Goal: Obtain resource: Download file/media

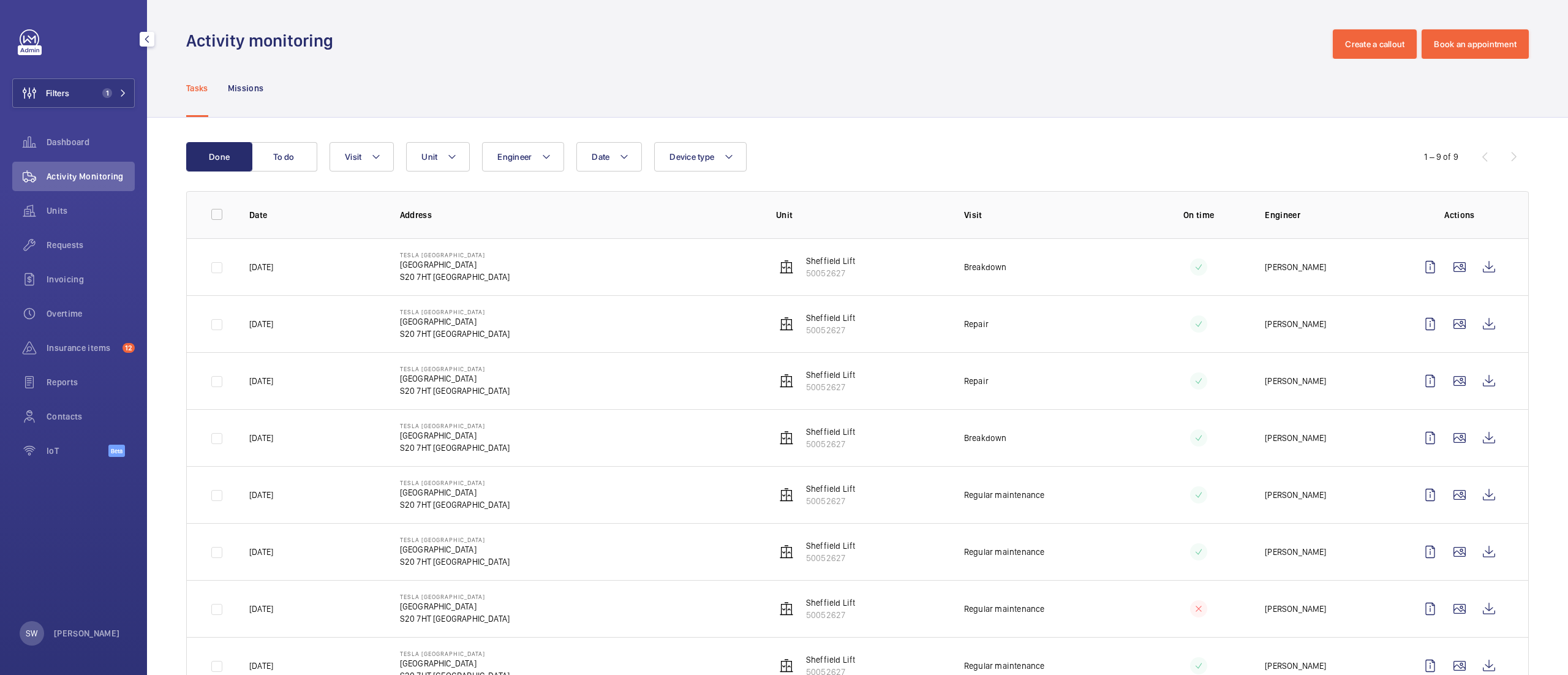
scroll to position [108, 0]
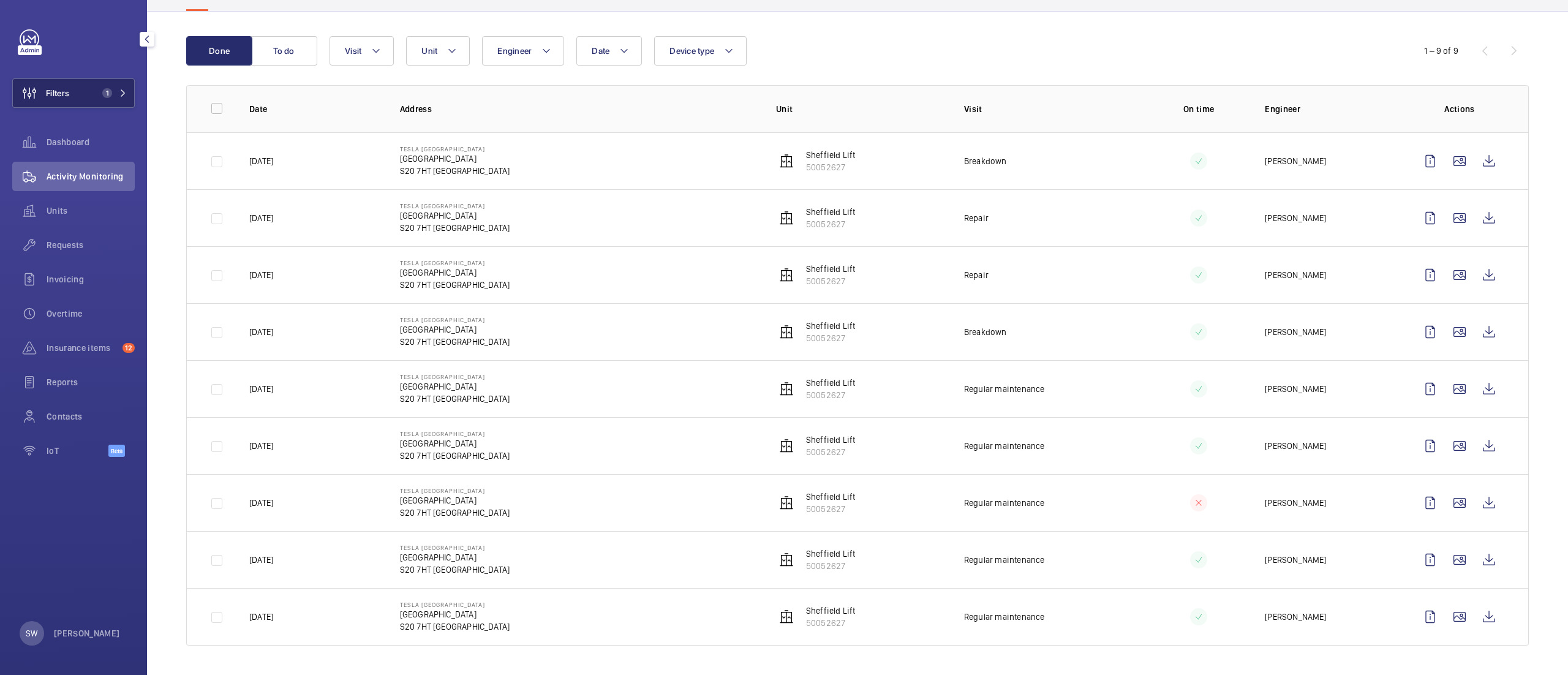
click at [88, 89] on button "Filters 1" at bounding box center [74, 93] width 123 height 29
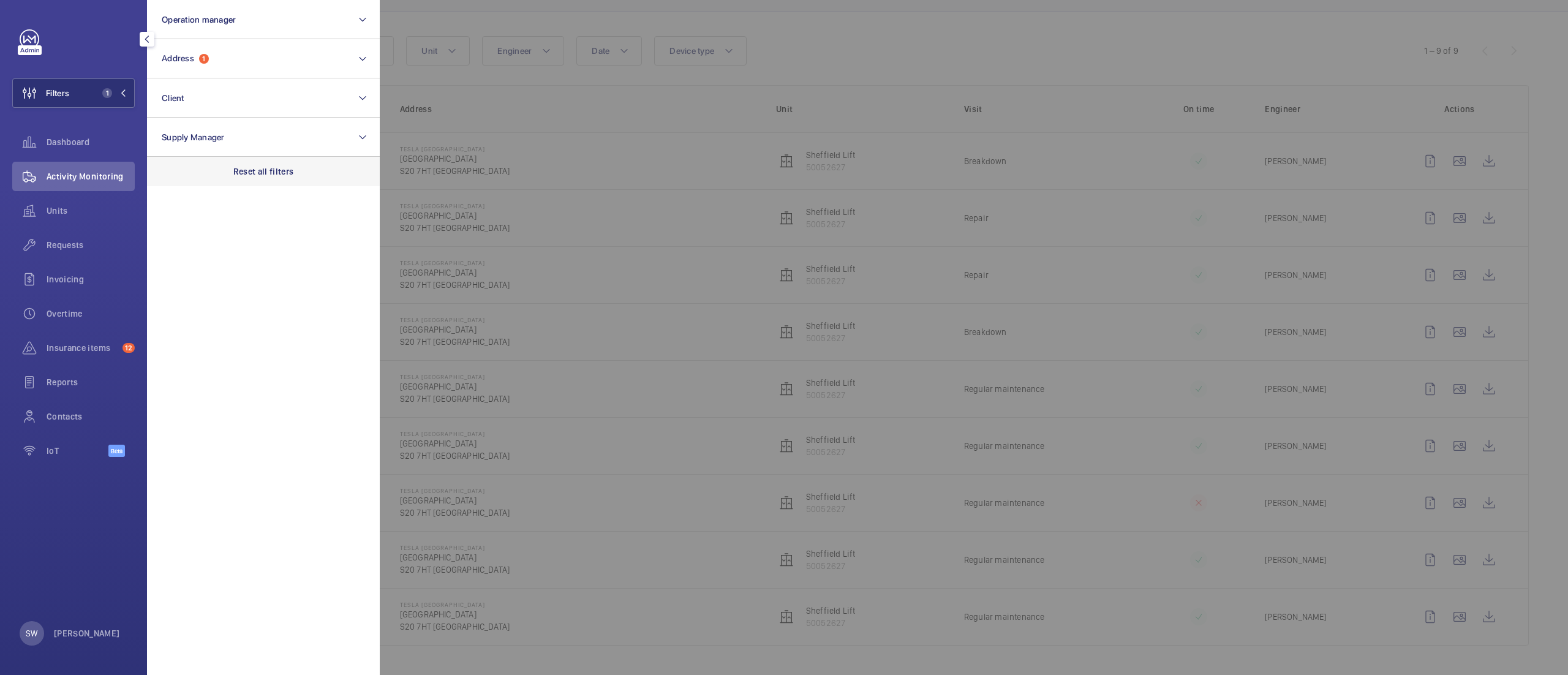
click at [287, 161] on div "Reset all filters" at bounding box center [264, 171] width 233 height 29
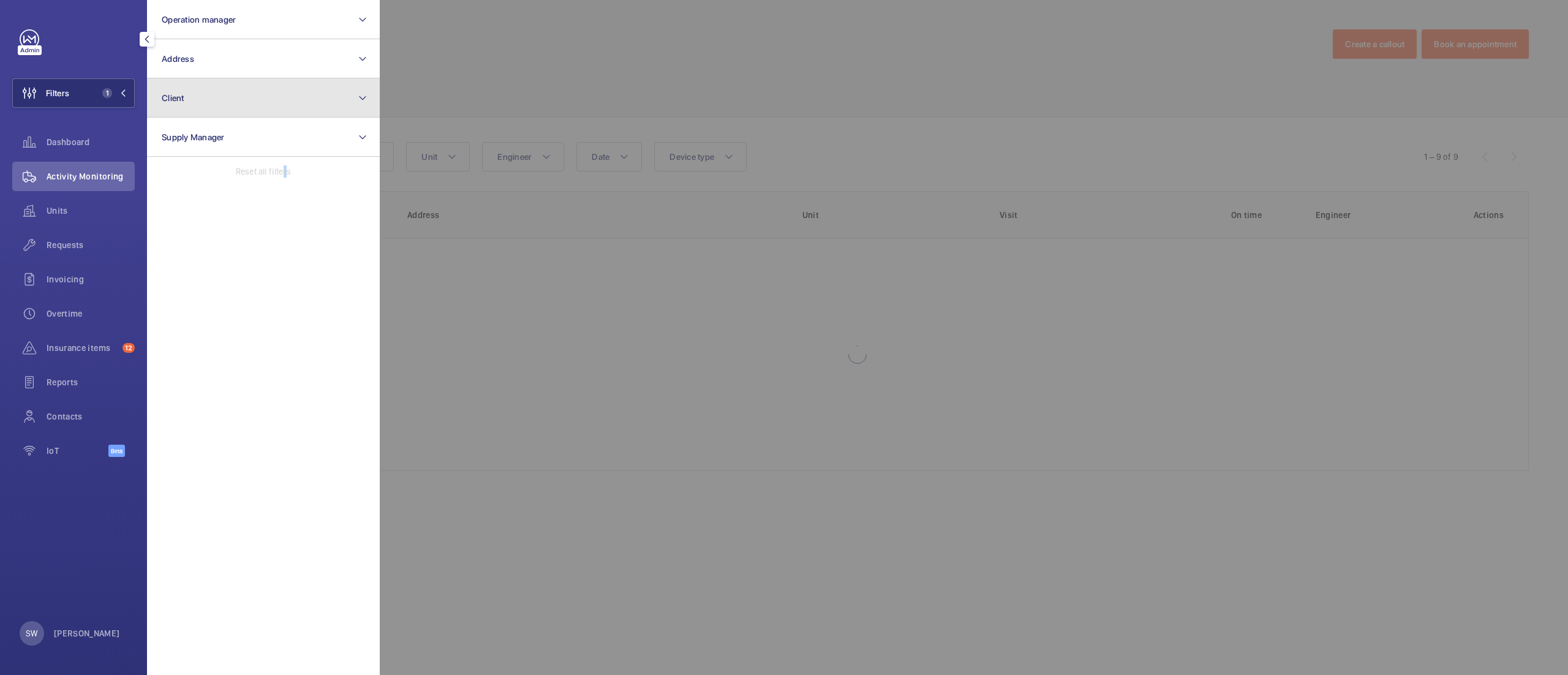
click at [234, 95] on button "Client" at bounding box center [264, 98] width 233 height 40
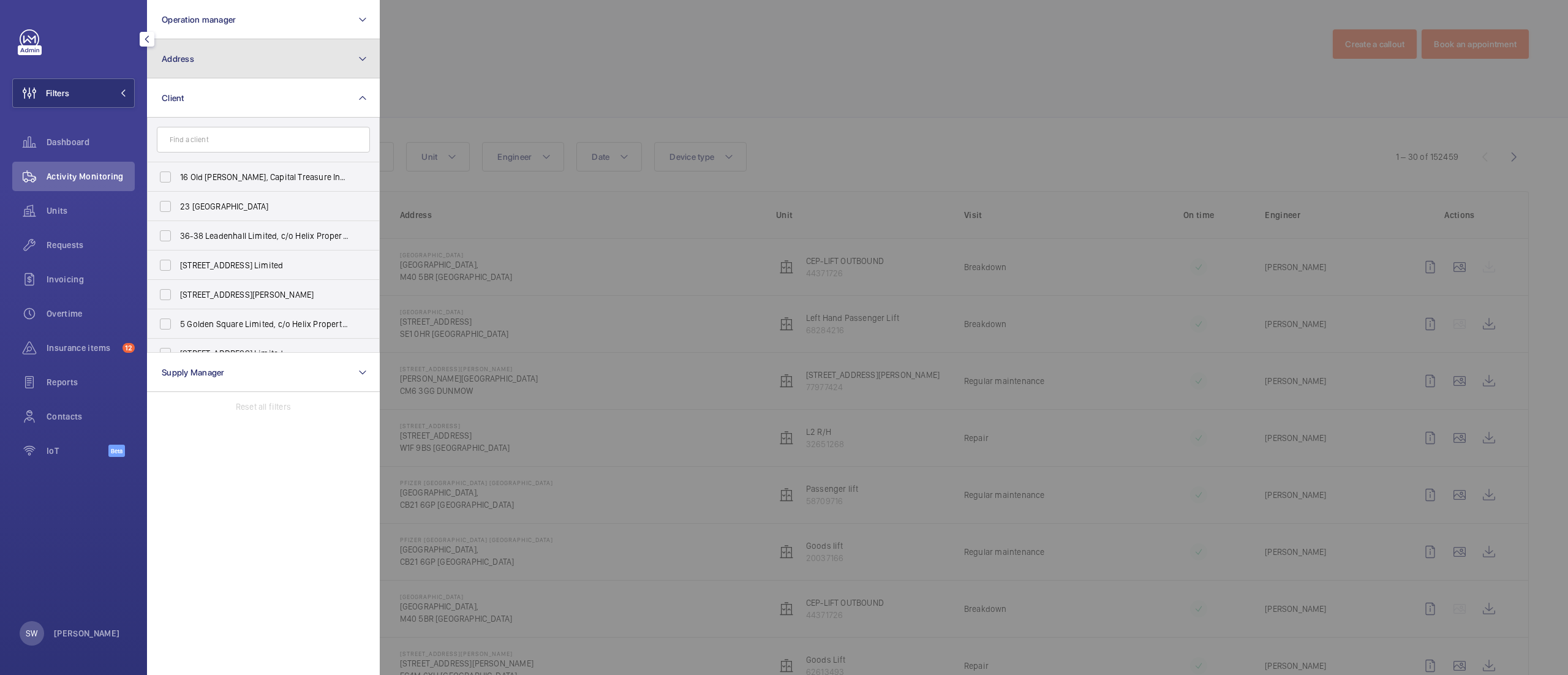
click at [257, 52] on button "Address" at bounding box center [264, 59] width 233 height 40
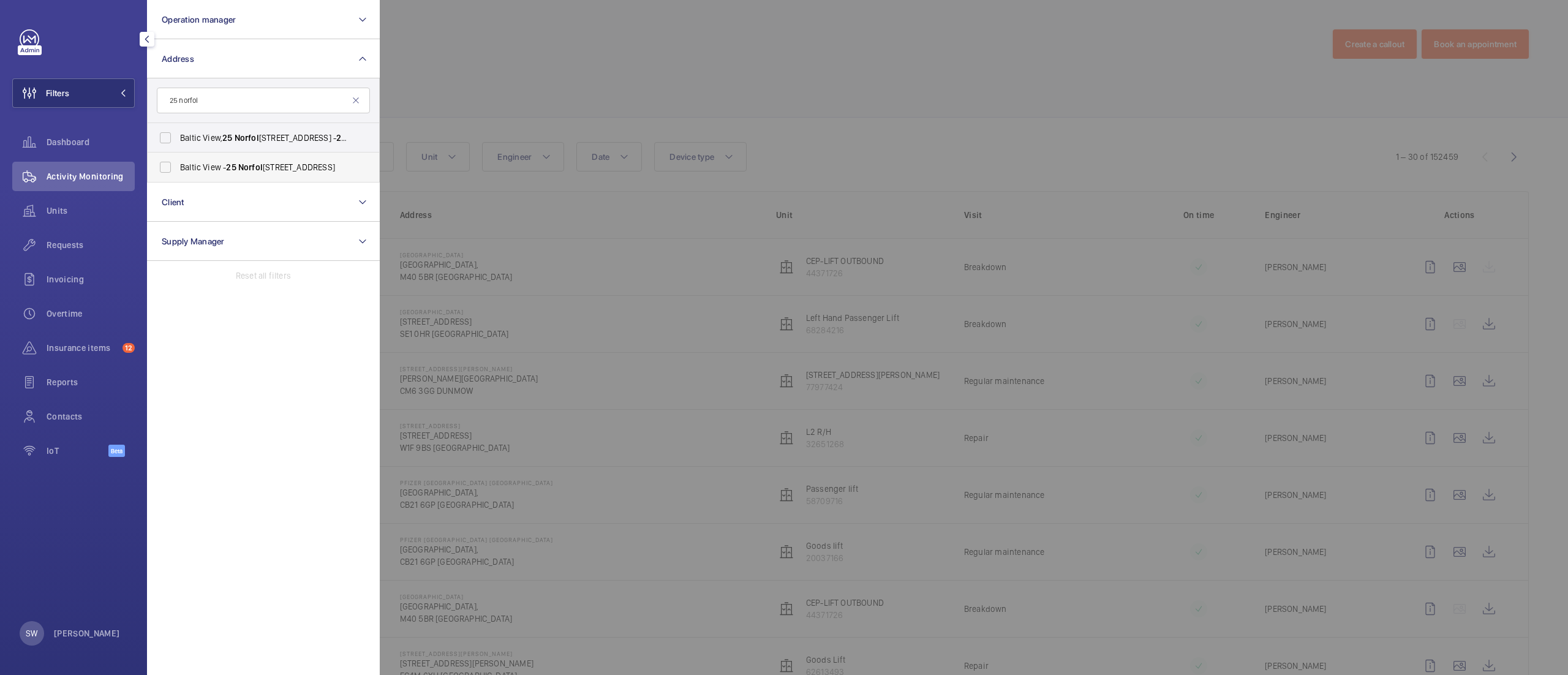
type input "25 norfol"
click at [255, 161] on label "Baltic View - [STREET_ADDRESS]" at bounding box center [254, 167] width 213 height 29
click at [178, 161] on input "Baltic View - [STREET_ADDRESS]" at bounding box center [166, 167] width 25 height 25
checkbox input "true"
click at [256, 134] on span "Norfol" at bounding box center [247, 138] width 25 height 10
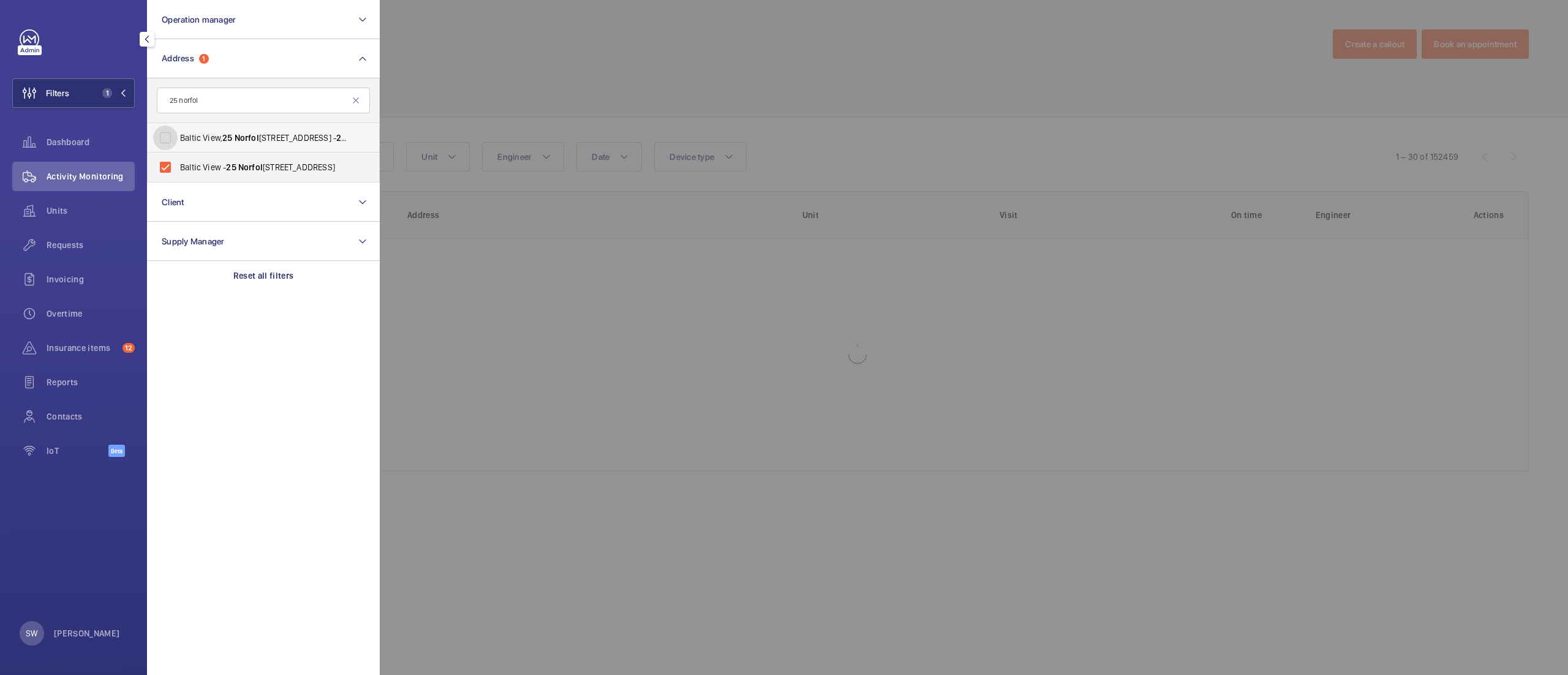
click at [178, 134] on input "Baltic View, [STREET_ADDRESS]" at bounding box center [166, 138] width 25 height 25
checkbox input "true"
click at [780, 93] on div at bounding box center [1163, 337] width 1568 height 675
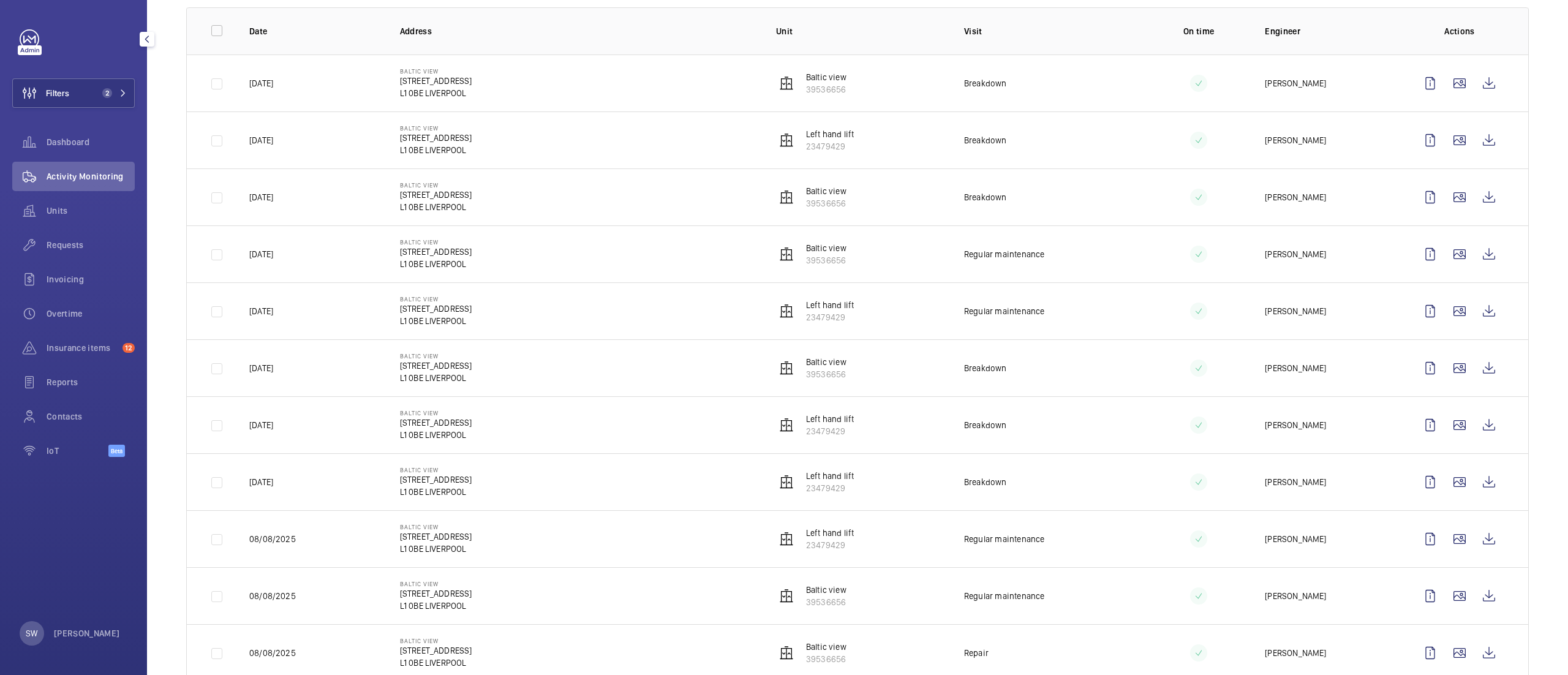
scroll to position [245, 0]
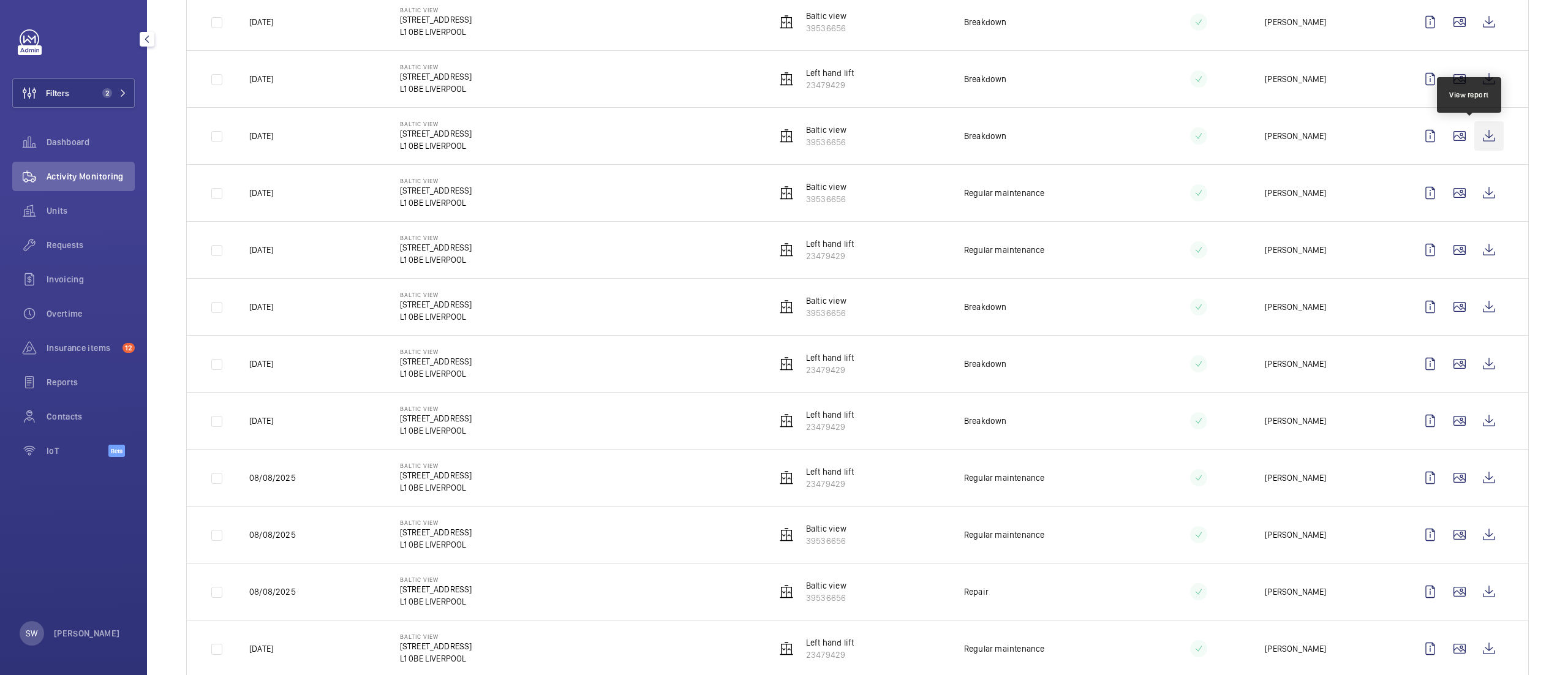
click at [1474, 134] on wm-front-icon-button at bounding box center [1488, 136] width 29 height 29
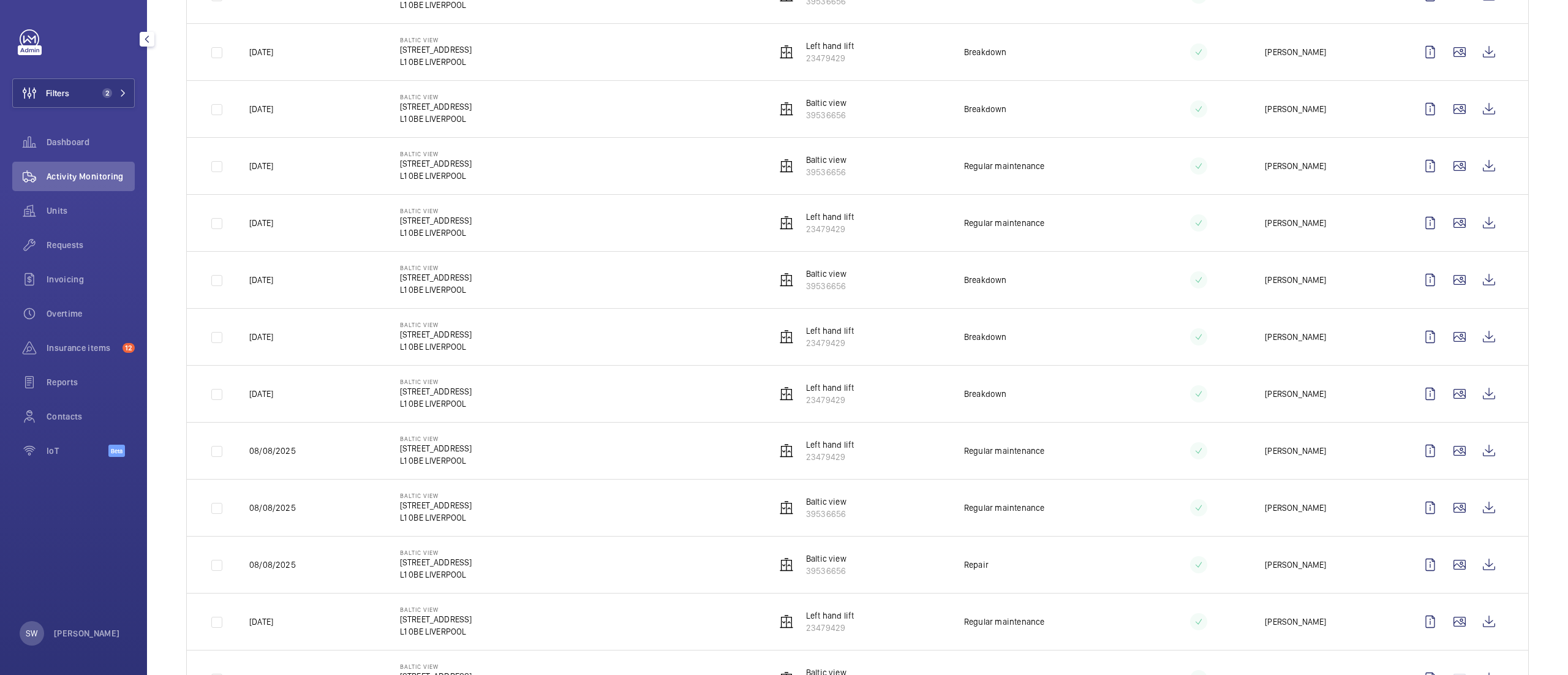
scroll to position [277, 0]
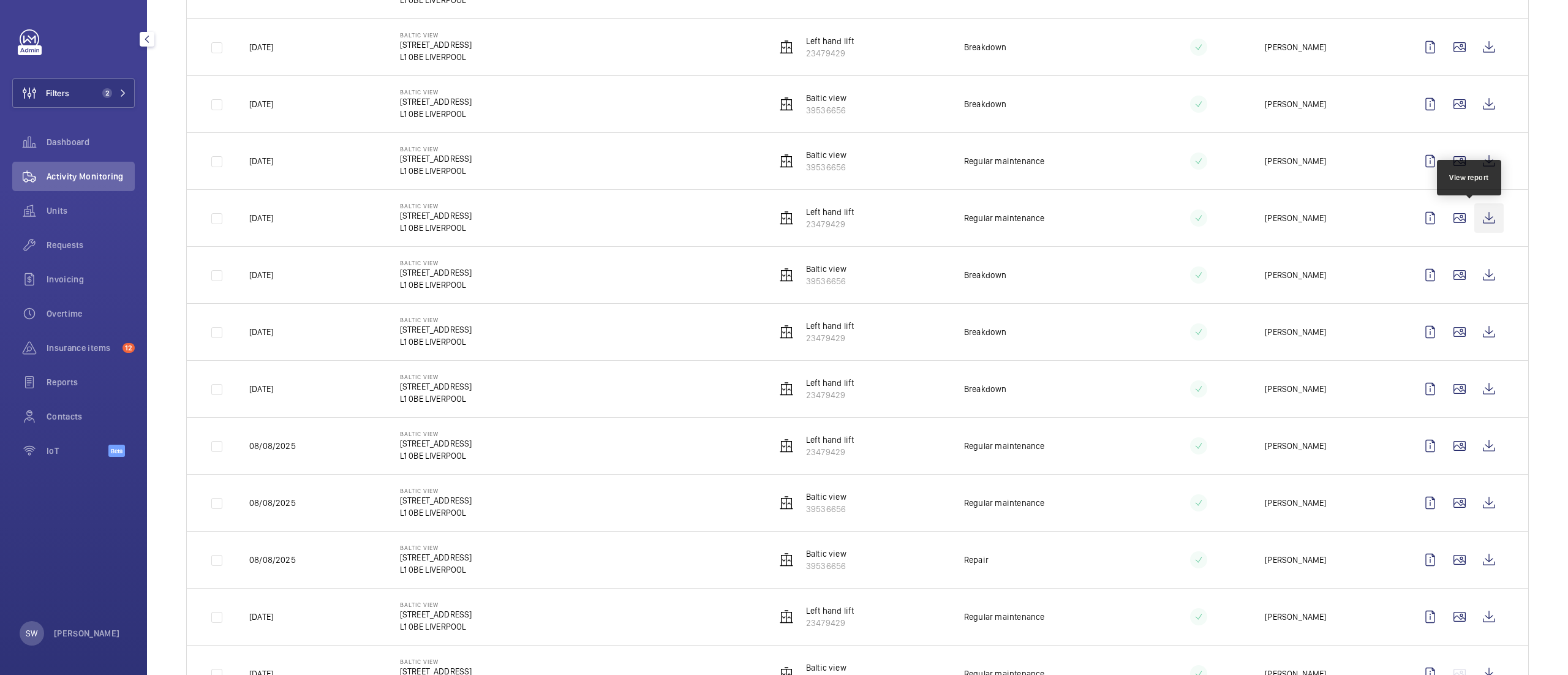
click at [1474, 219] on wm-front-icon-button at bounding box center [1488, 217] width 29 height 29
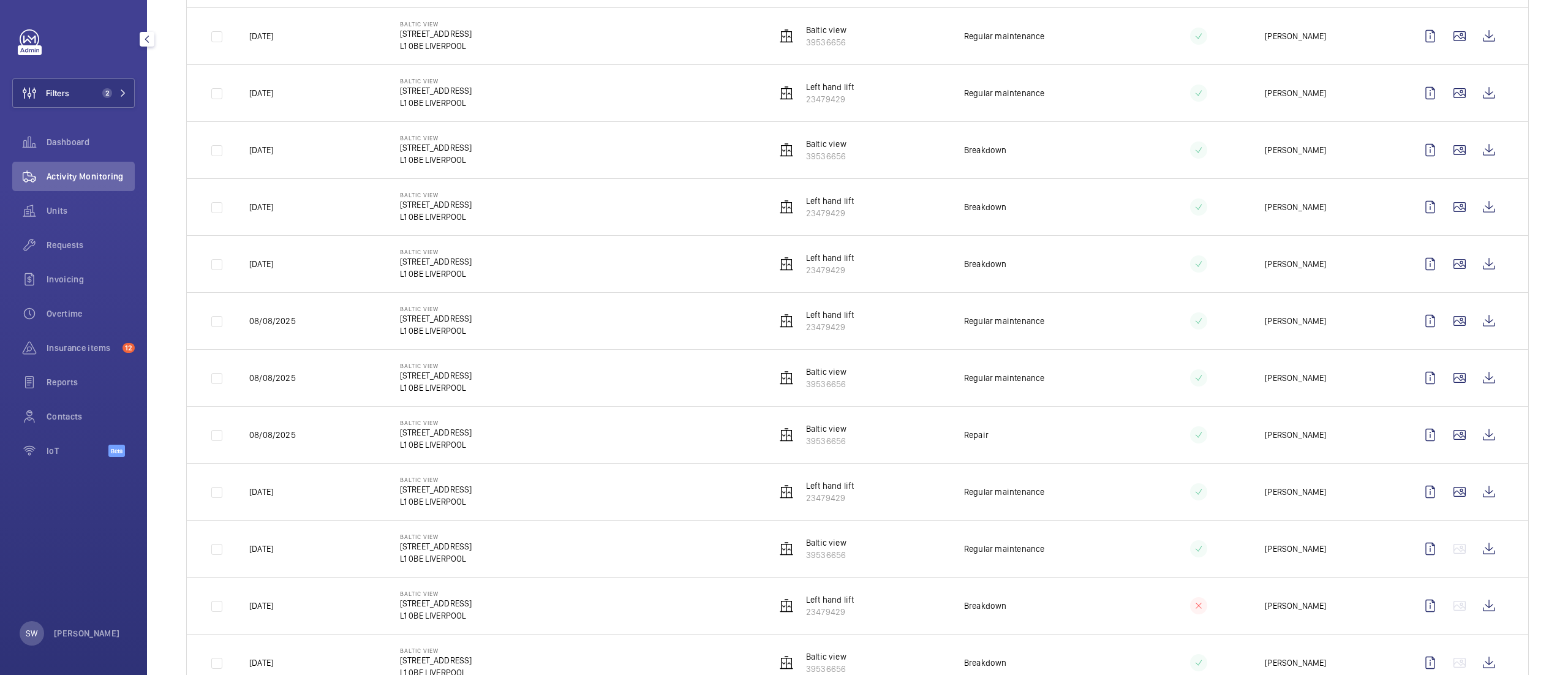
scroll to position [409, 0]
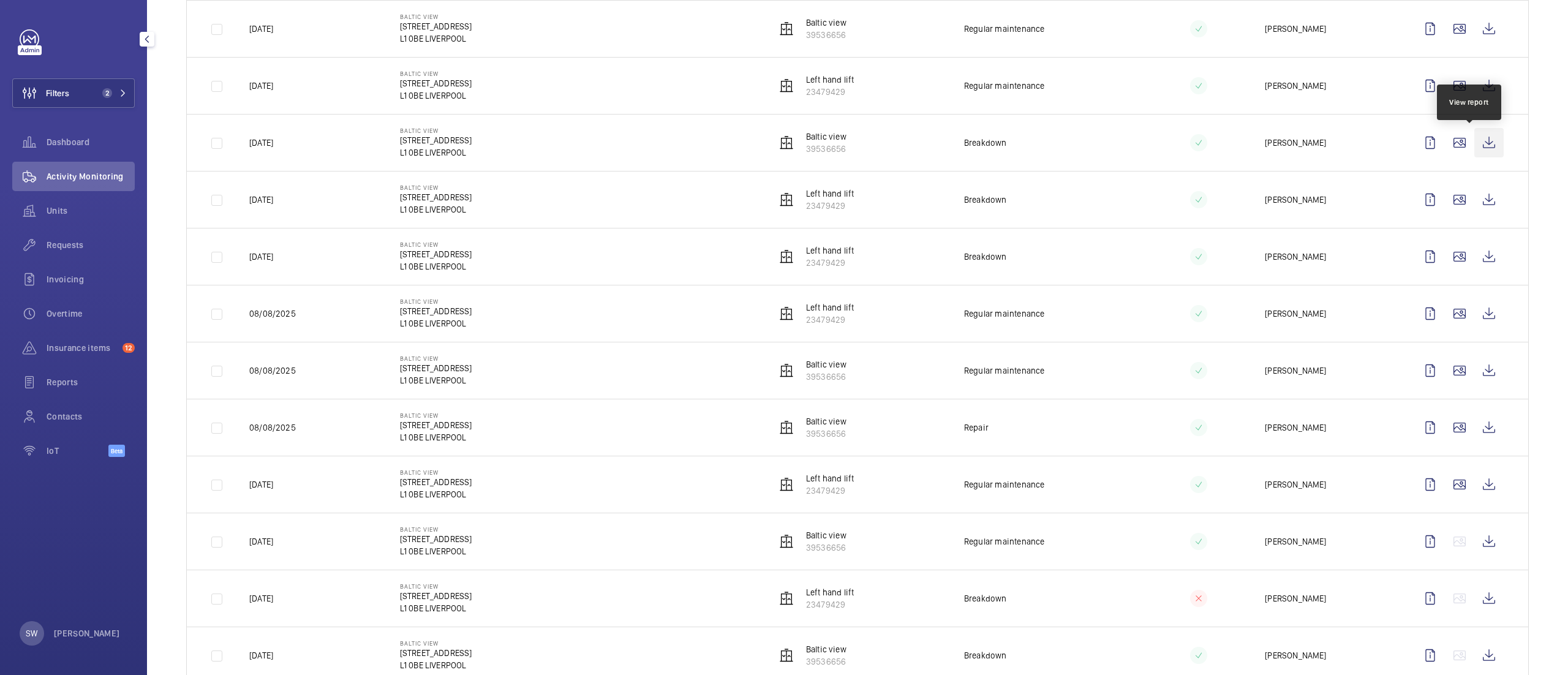
click at [1474, 148] on wm-front-icon-button at bounding box center [1488, 142] width 29 height 29
click at [81, 141] on span "Dashboard" at bounding box center [90, 142] width 88 height 12
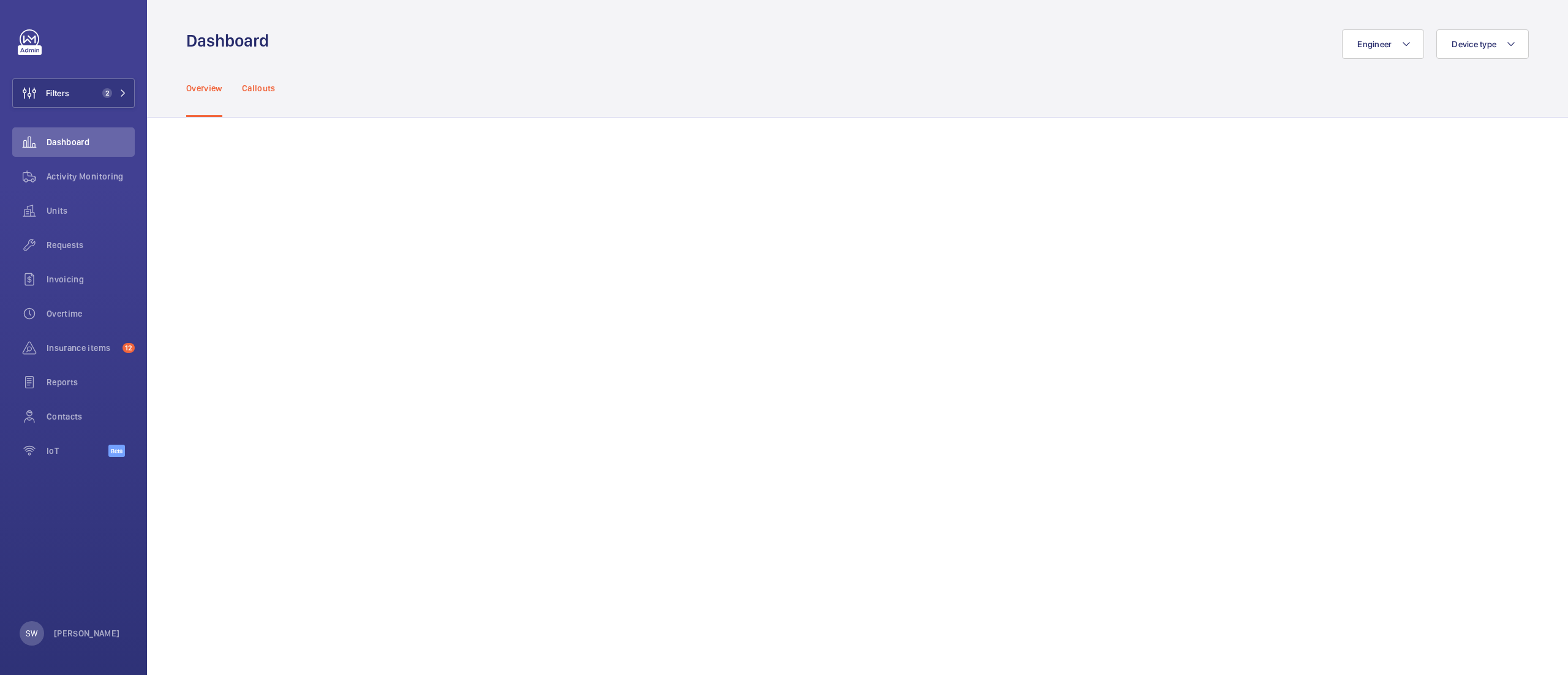
click at [268, 87] on p "Callouts" at bounding box center [258, 88] width 33 height 12
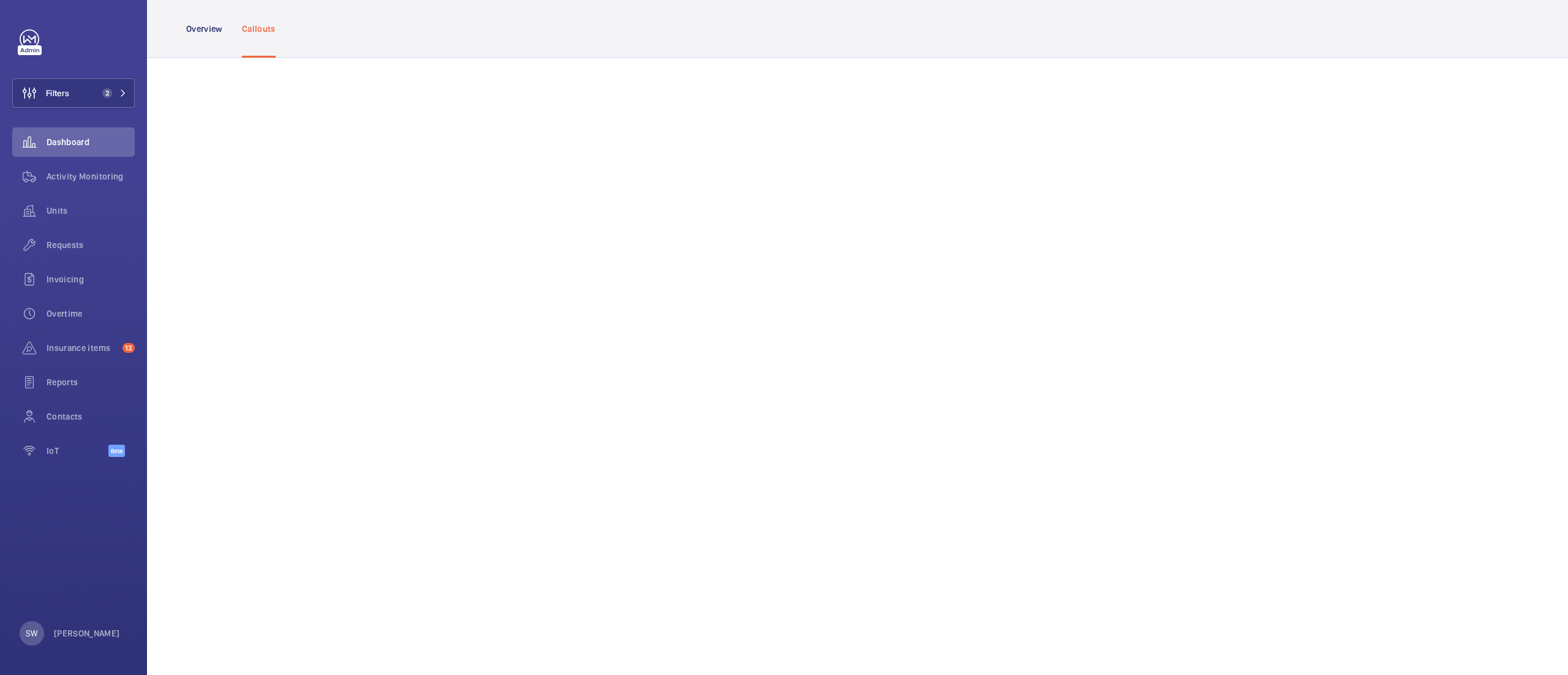
scroll to position [564, 0]
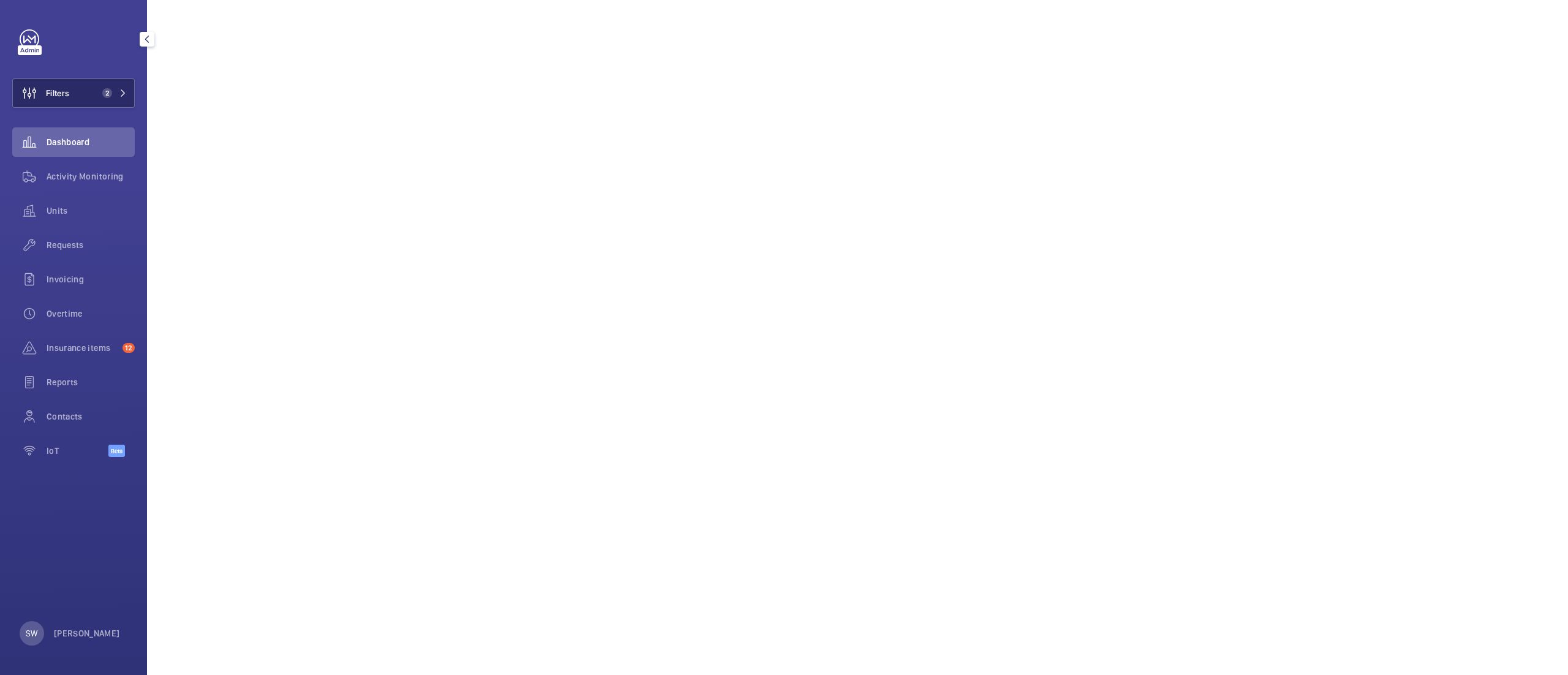
click at [101, 81] on button "Filters 2" at bounding box center [74, 93] width 123 height 29
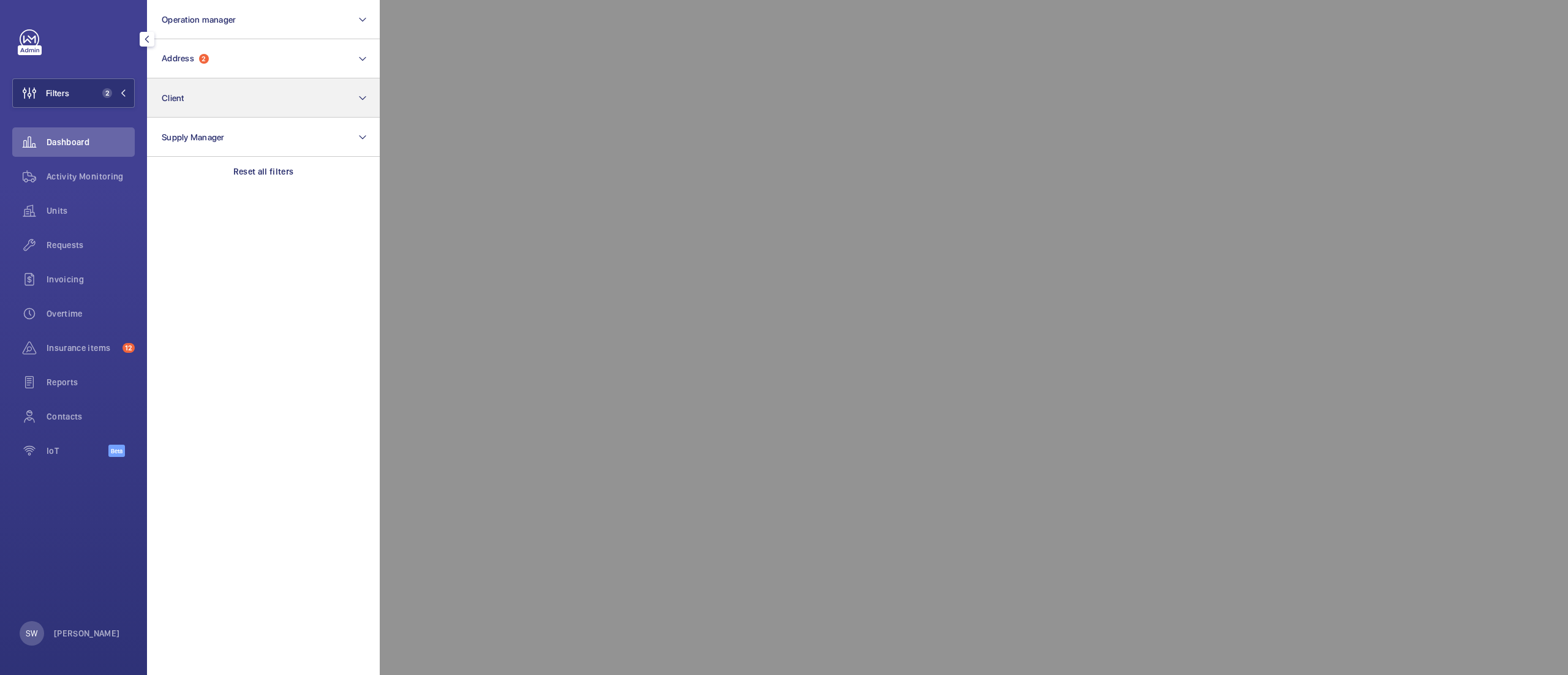
drag, startPoint x: 293, startPoint y: 170, endPoint x: 265, endPoint y: 90, distance: 84.8
click at [293, 169] on p "Reset all filters" at bounding box center [264, 172] width 61 height 12
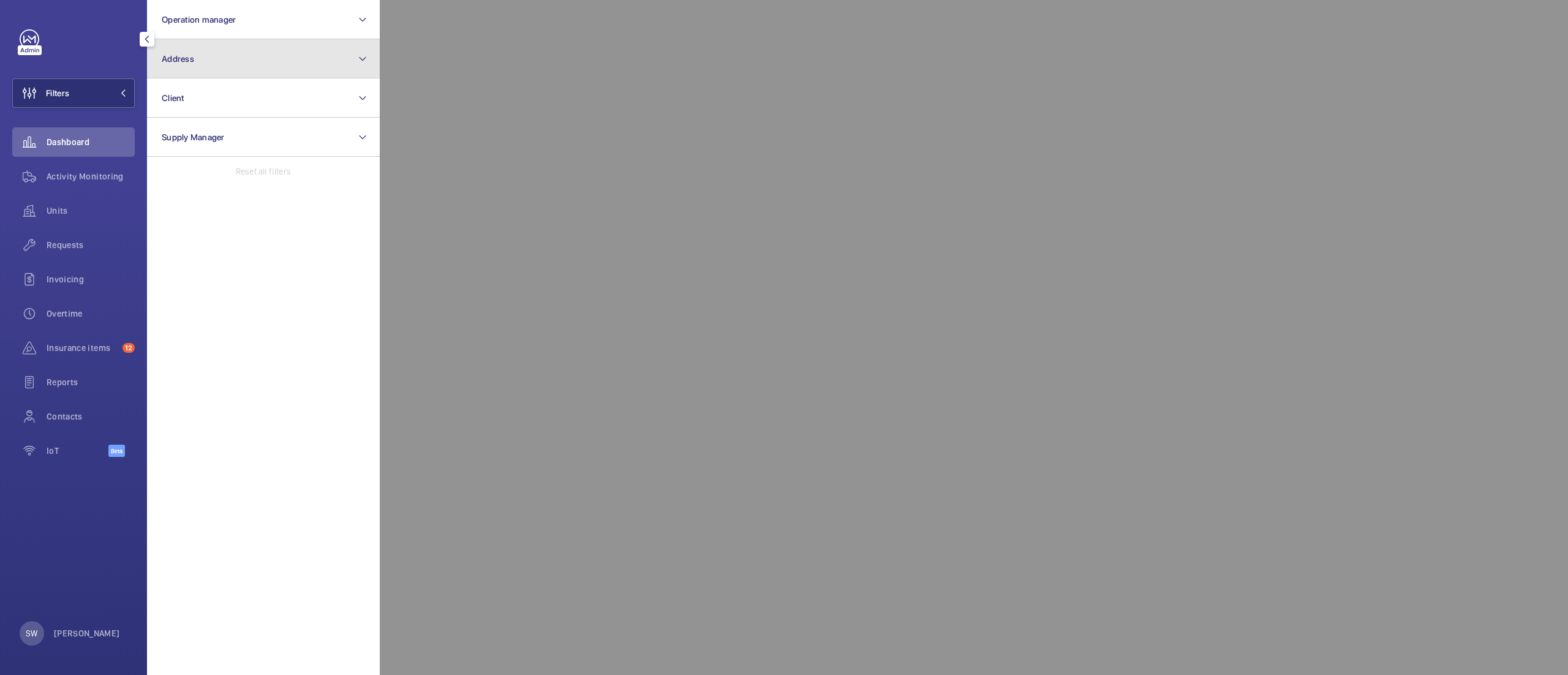
click at [255, 61] on button "Address" at bounding box center [264, 59] width 233 height 40
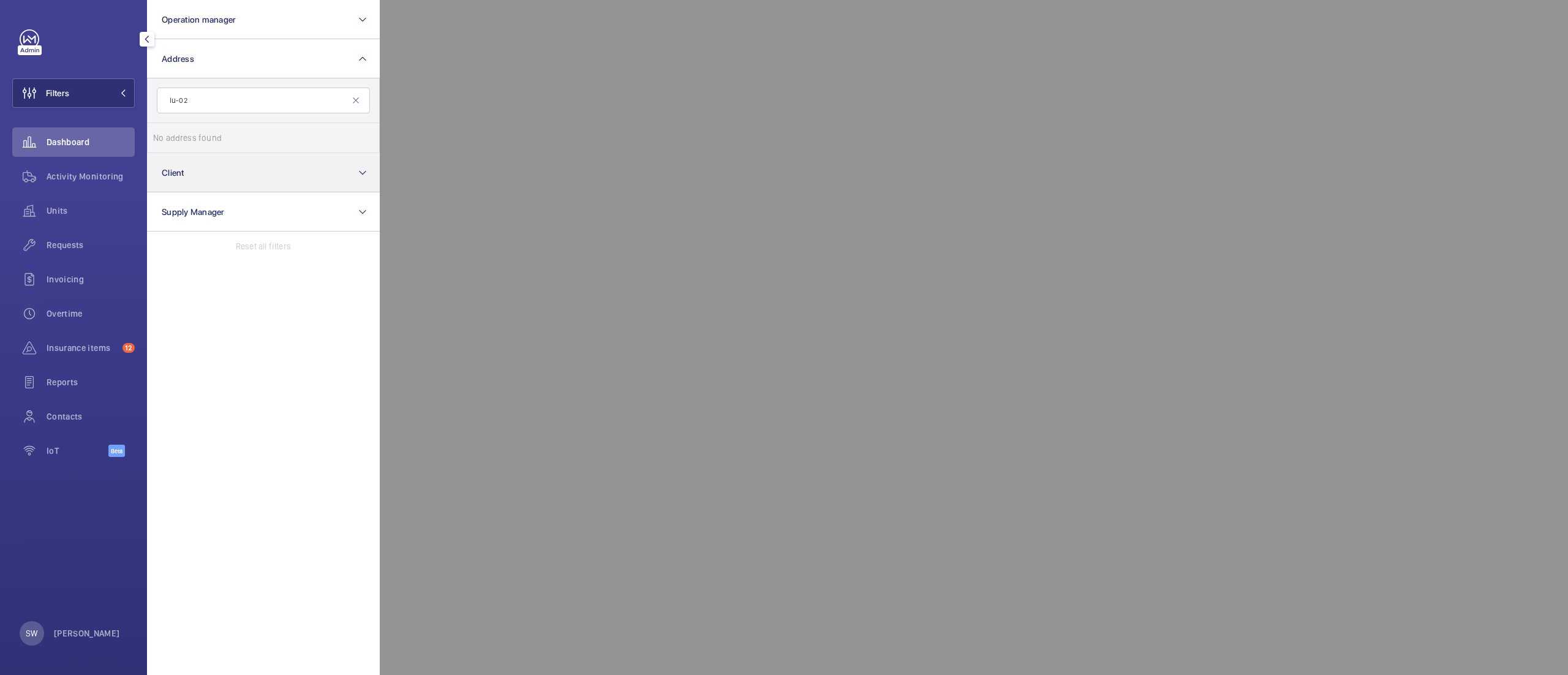
type input "lu-02"
click at [236, 171] on button "Client" at bounding box center [264, 173] width 233 height 40
click at [265, 137] on input "text" at bounding box center [263, 140] width 213 height 26
type input "light nuln"
click at [245, 60] on button "Address" at bounding box center [264, 59] width 233 height 40
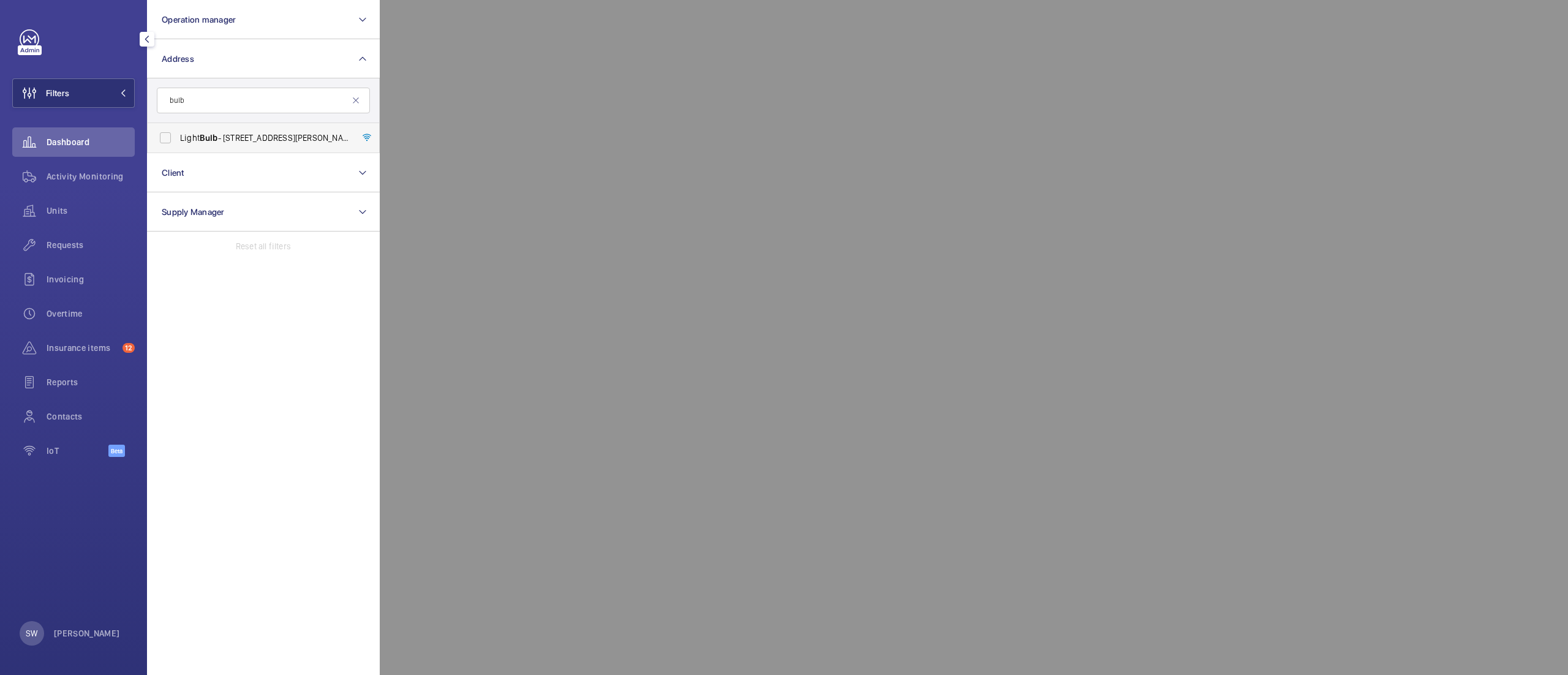
type input "bulb"
click at [227, 152] on label "Light Bulb - [STREET_ADDRESS][PERSON_NAME]" at bounding box center [254, 138] width 213 height 29
click at [178, 150] on input "Light Bulb - [STREET_ADDRESS][PERSON_NAME]" at bounding box center [166, 138] width 25 height 25
checkbox input "true"
click at [59, 178] on span "Activity Monitoring" at bounding box center [90, 176] width 88 height 12
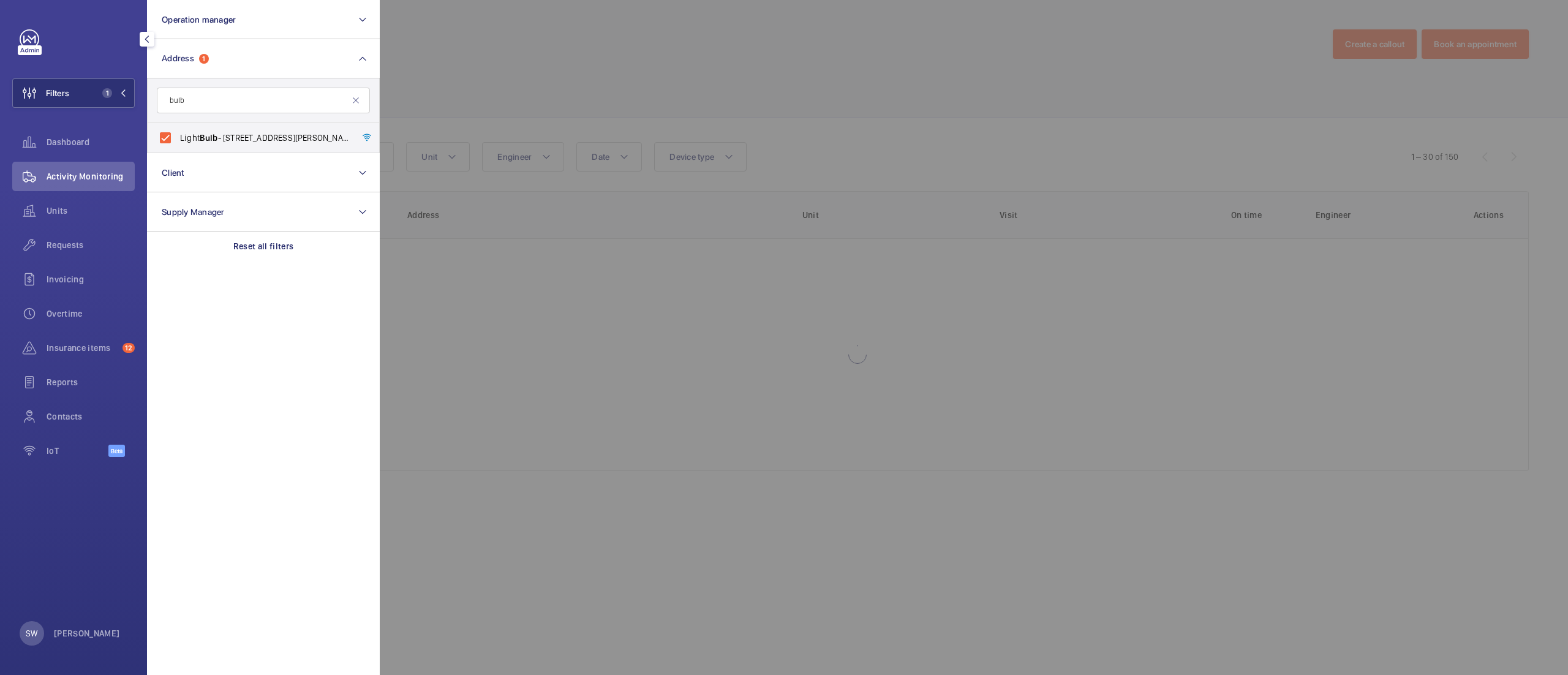
click at [1188, 146] on div at bounding box center [1163, 337] width 1568 height 675
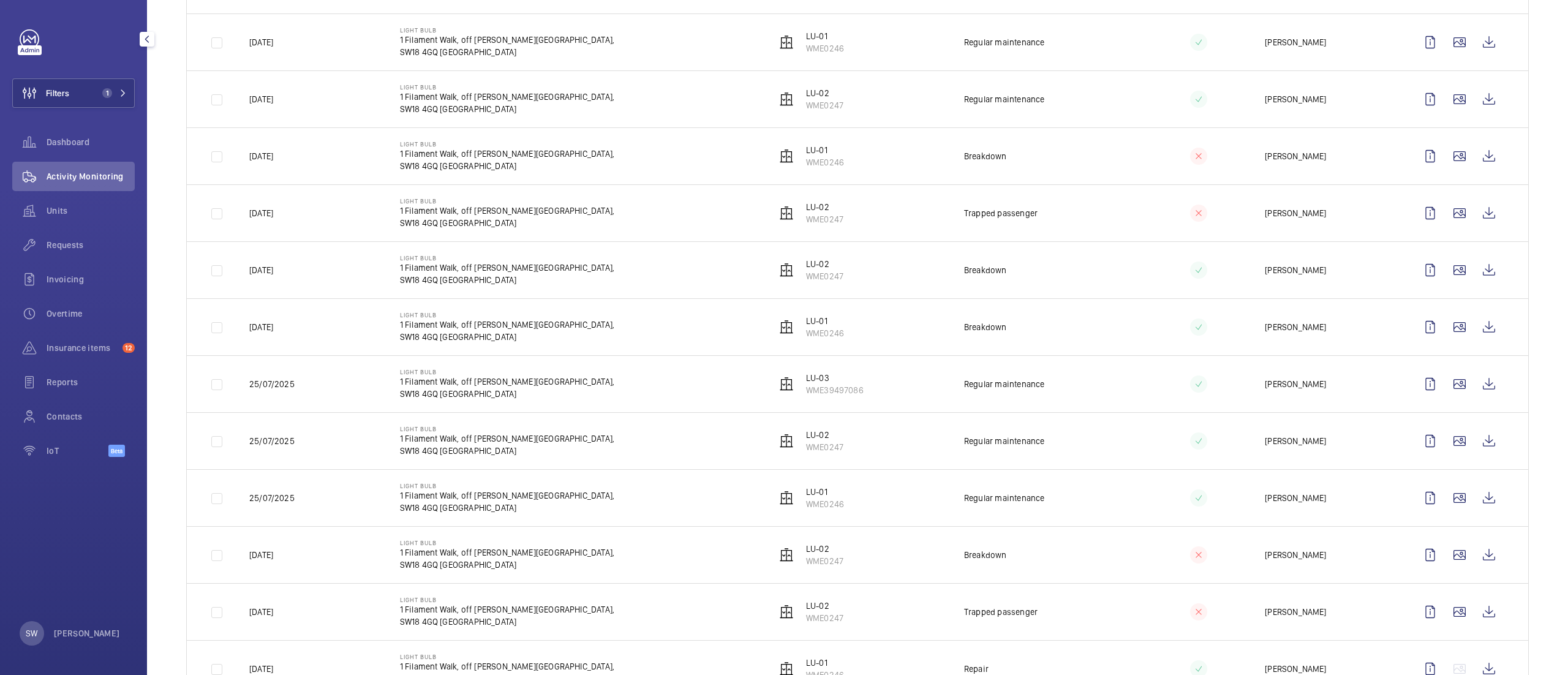
scroll to position [503, 0]
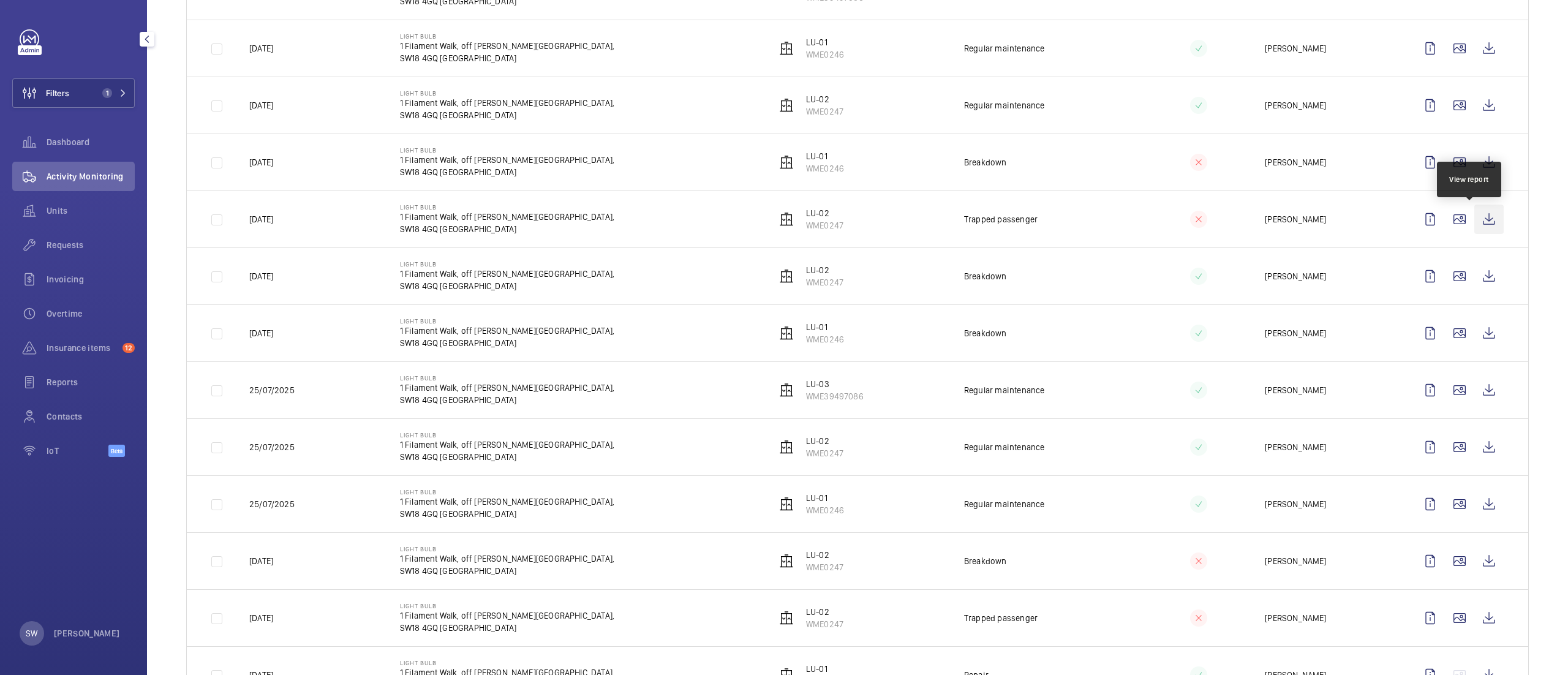
click at [1474, 218] on wm-front-icon-button at bounding box center [1488, 219] width 29 height 29
click at [44, 85] on wm-front-icon-button at bounding box center [29, 93] width 33 height 29
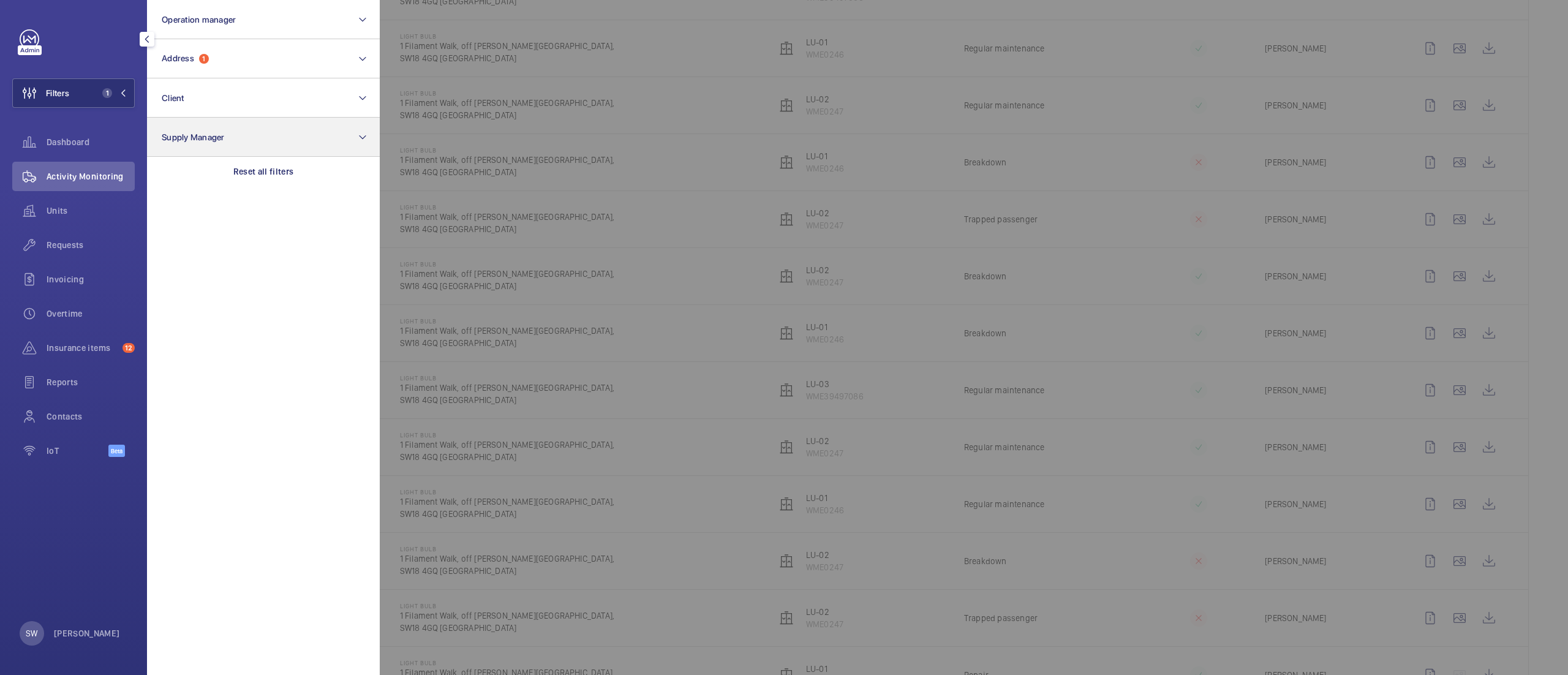
click at [299, 173] on div "Reset all filters" at bounding box center [264, 171] width 233 height 29
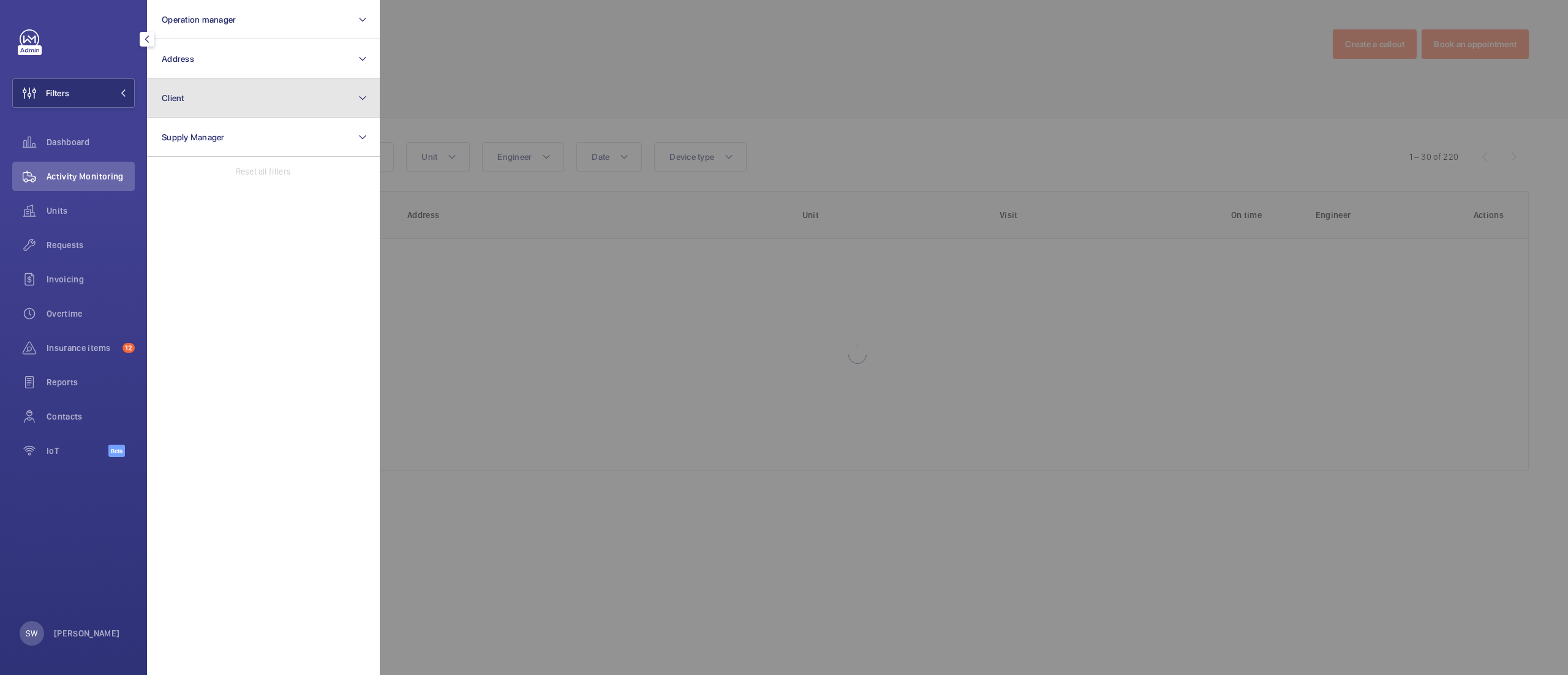
drag, startPoint x: 230, startPoint y: 80, endPoint x: 234, endPoint y: 87, distance: 8.1
click at [230, 81] on button "Client" at bounding box center [264, 98] width 233 height 40
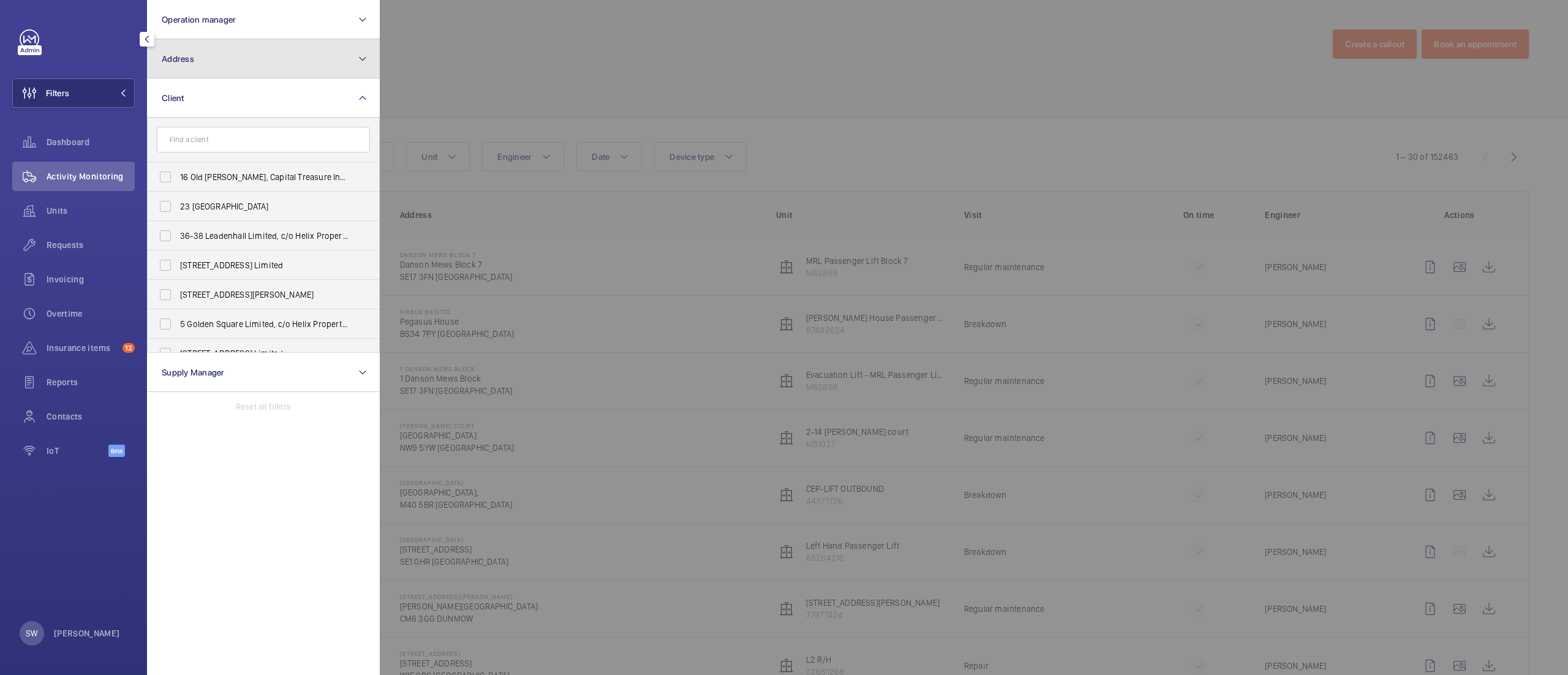
click at [264, 55] on button "Address" at bounding box center [264, 59] width 233 height 40
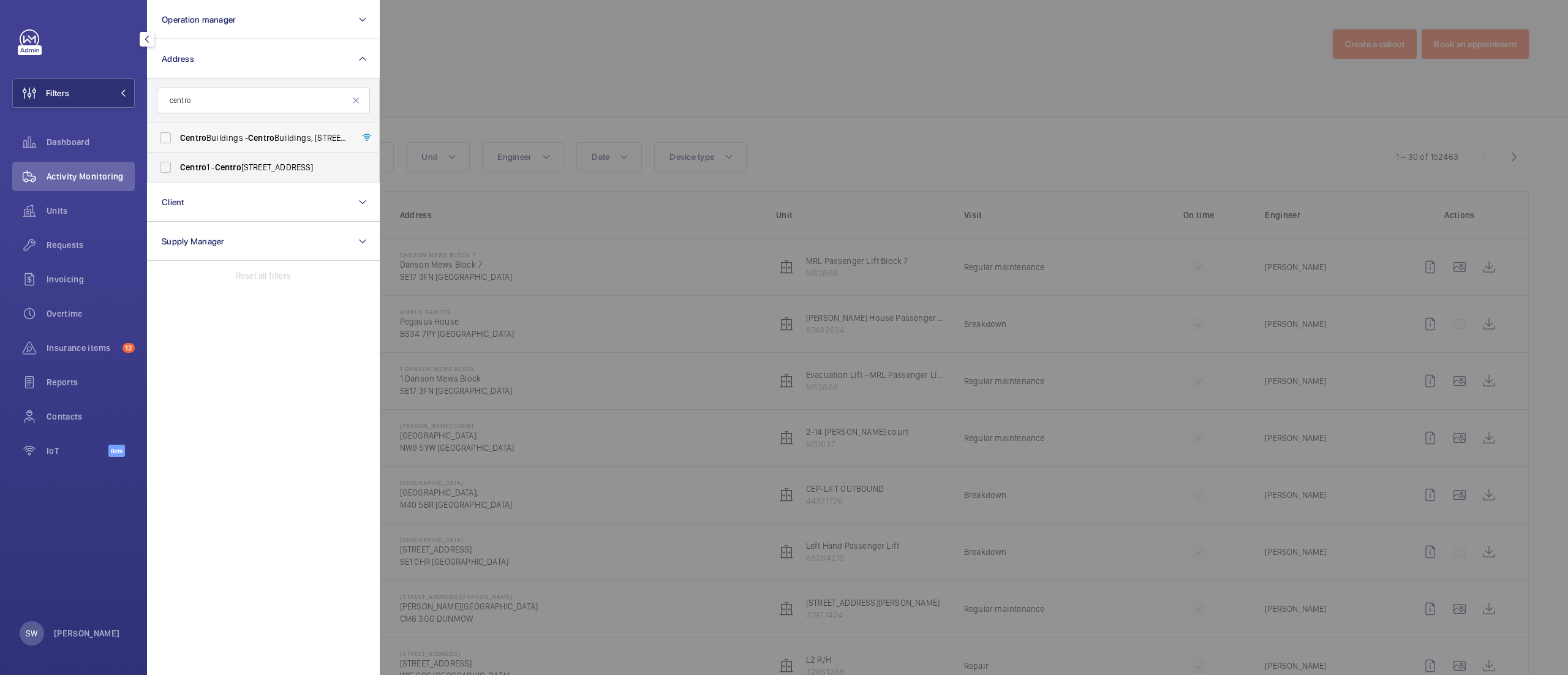
type input "centro"
click at [252, 129] on label "[GEOGRAPHIC_DATA] - [GEOGRAPHIC_DATA], [STREET_ADDRESS][PERSON_NAME]" at bounding box center [254, 138] width 213 height 29
click at [178, 129] on input "[GEOGRAPHIC_DATA] - [GEOGRAPHIC_DATA], [STREET_ADDRESS][PERSON_NAME]" at bounding box center [166, 138] width 25 height 25
checkbox input "true"
click at [246, 167] on span "[STREET_ADDRESS]" at bounding box center [264, 167] width 168 height 12
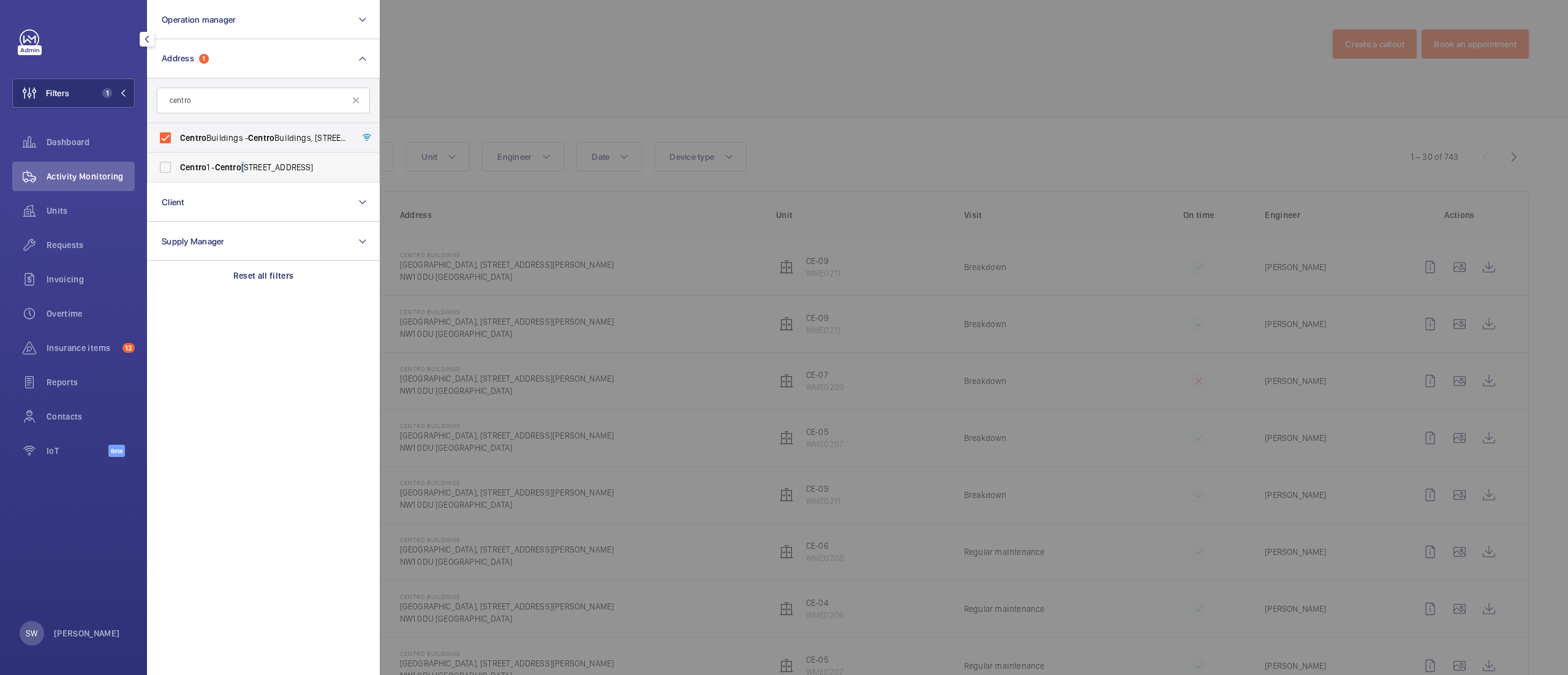
click at [251, 163] on span "[STREET_ADDRESS]" at bounding box center [264, 167] width 168 height 12
click at [178, 163] on input "[STREET_ADDRESS]" at bounding box center [166, 167] width 25 height 25
checkbox input "true"
click at [792, 136] on div at bounding box center [1163, 337] width 1568 height 675
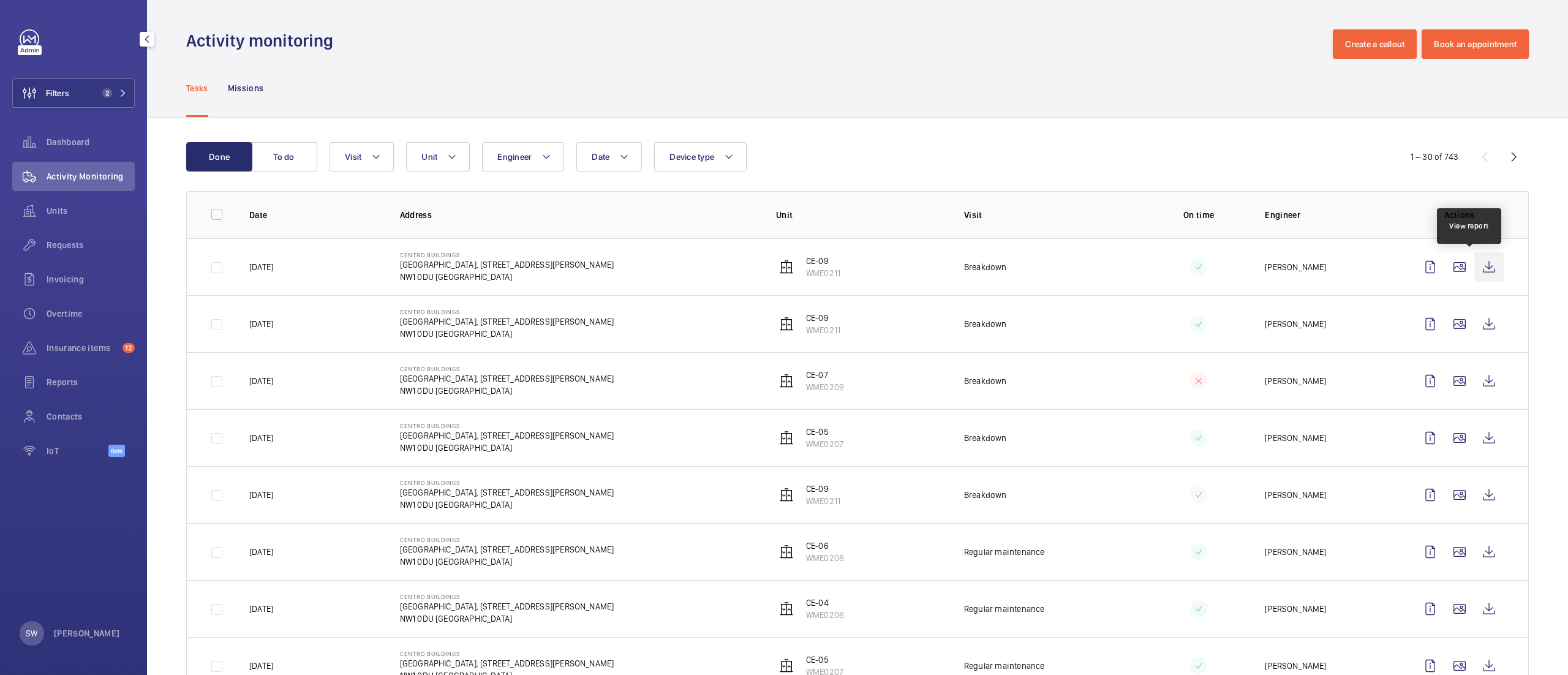
click at [1474, 264] on wm-front-icon-button at bounding box center [1488, 266] width 29 height 29
